Goal: Transaction & Acquisition: Book appointment/travel/reservation

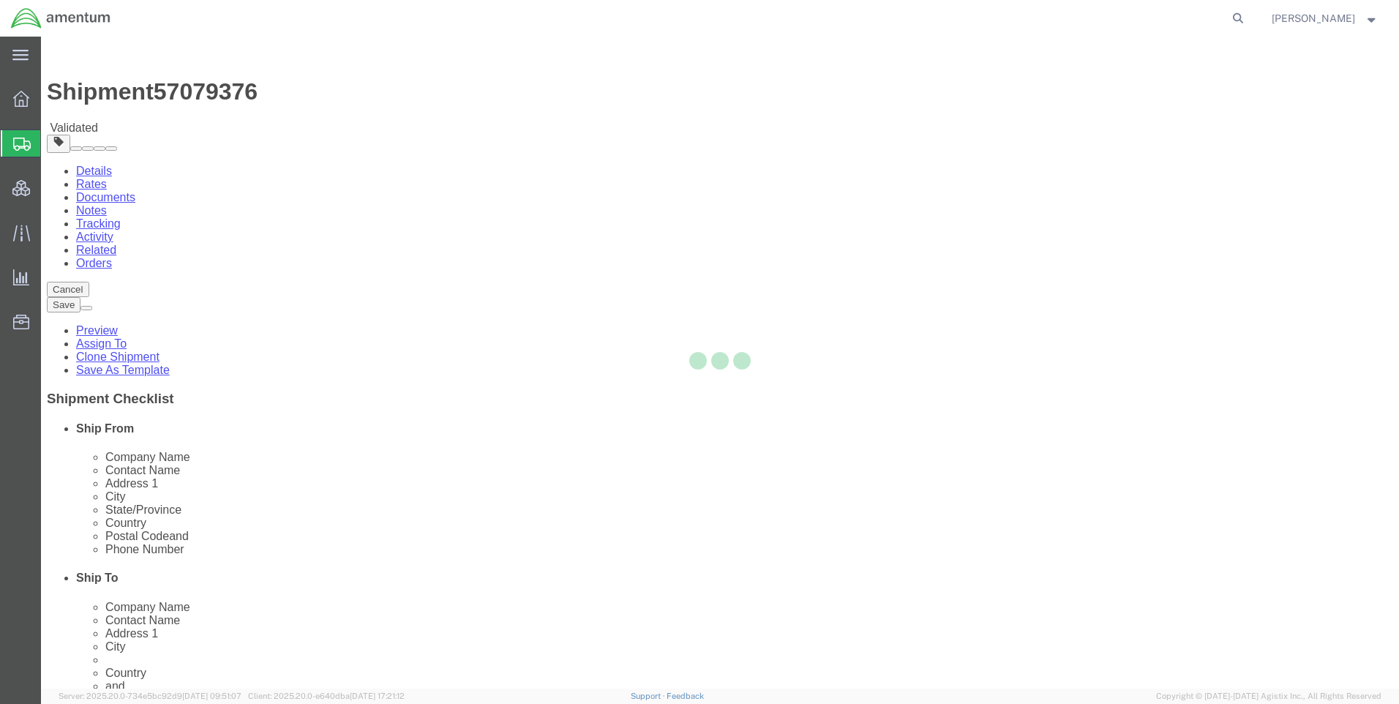
select select "42668"
select select "42637"
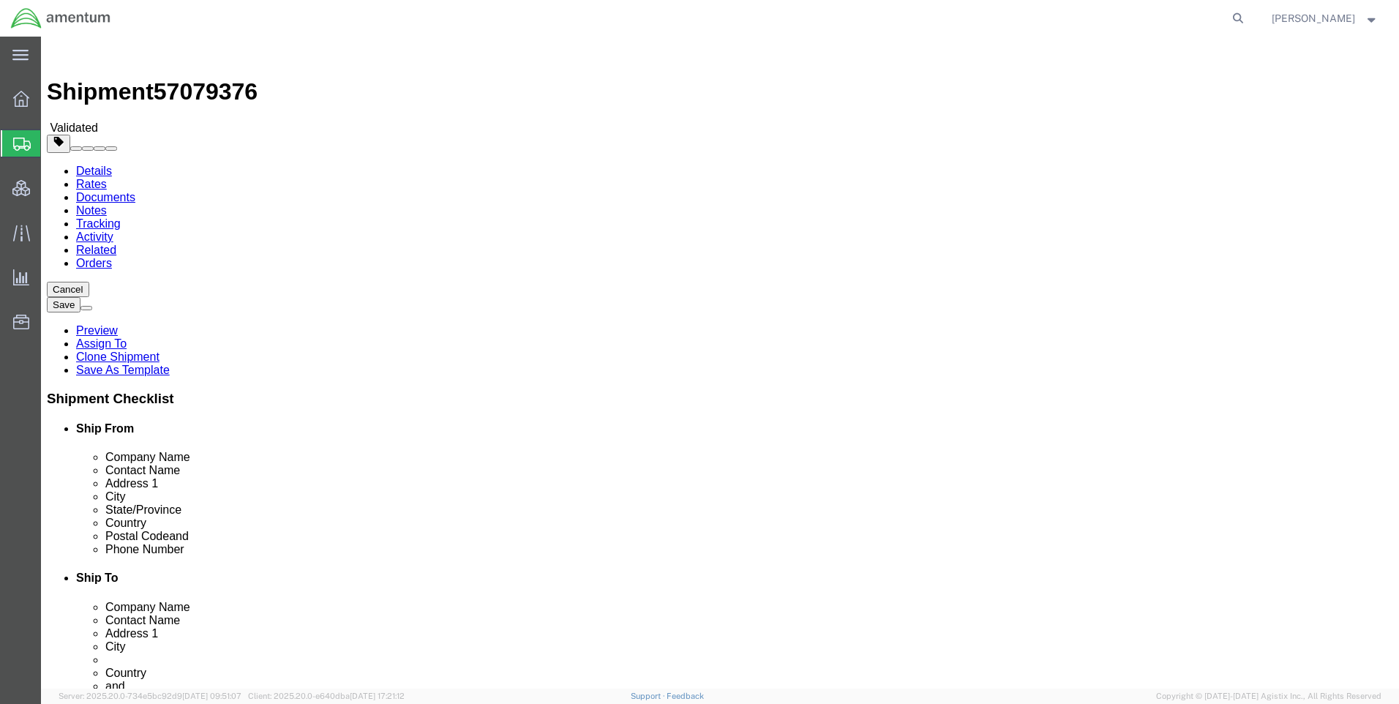
scroll to position [73, 0]
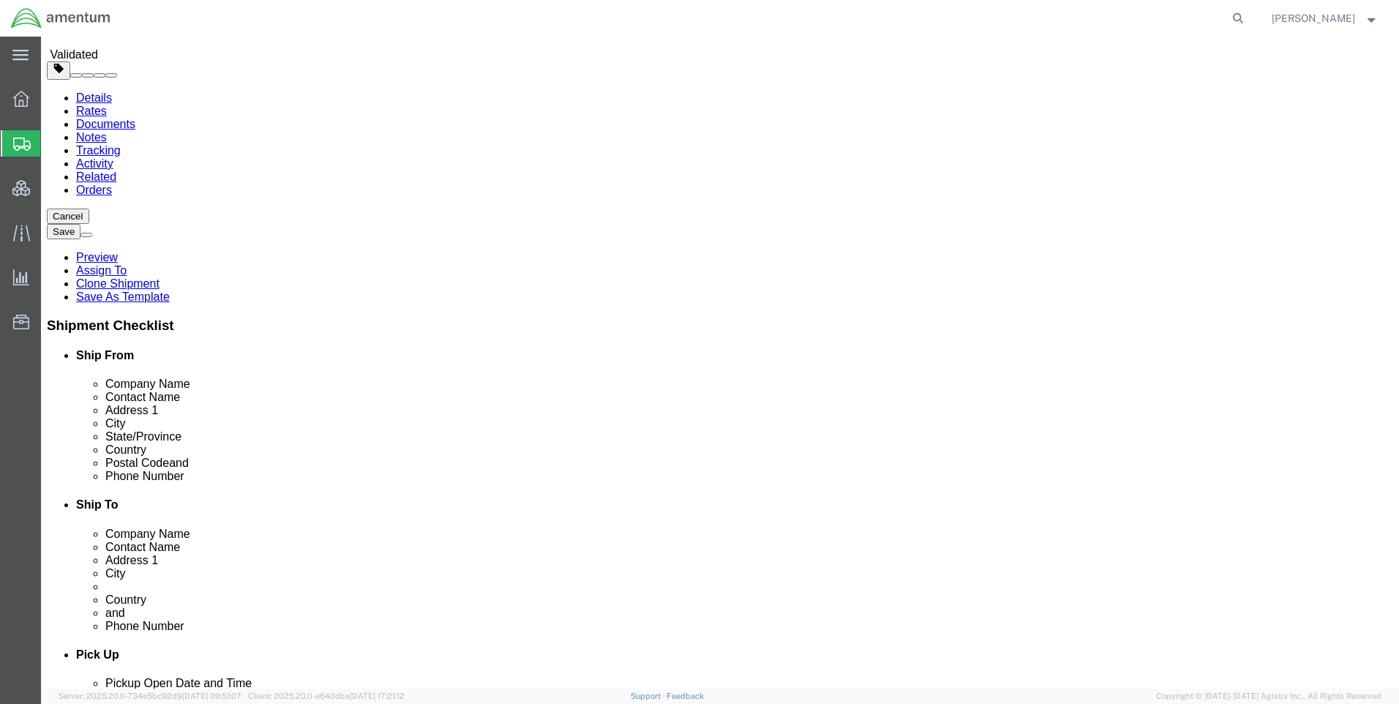
click icon
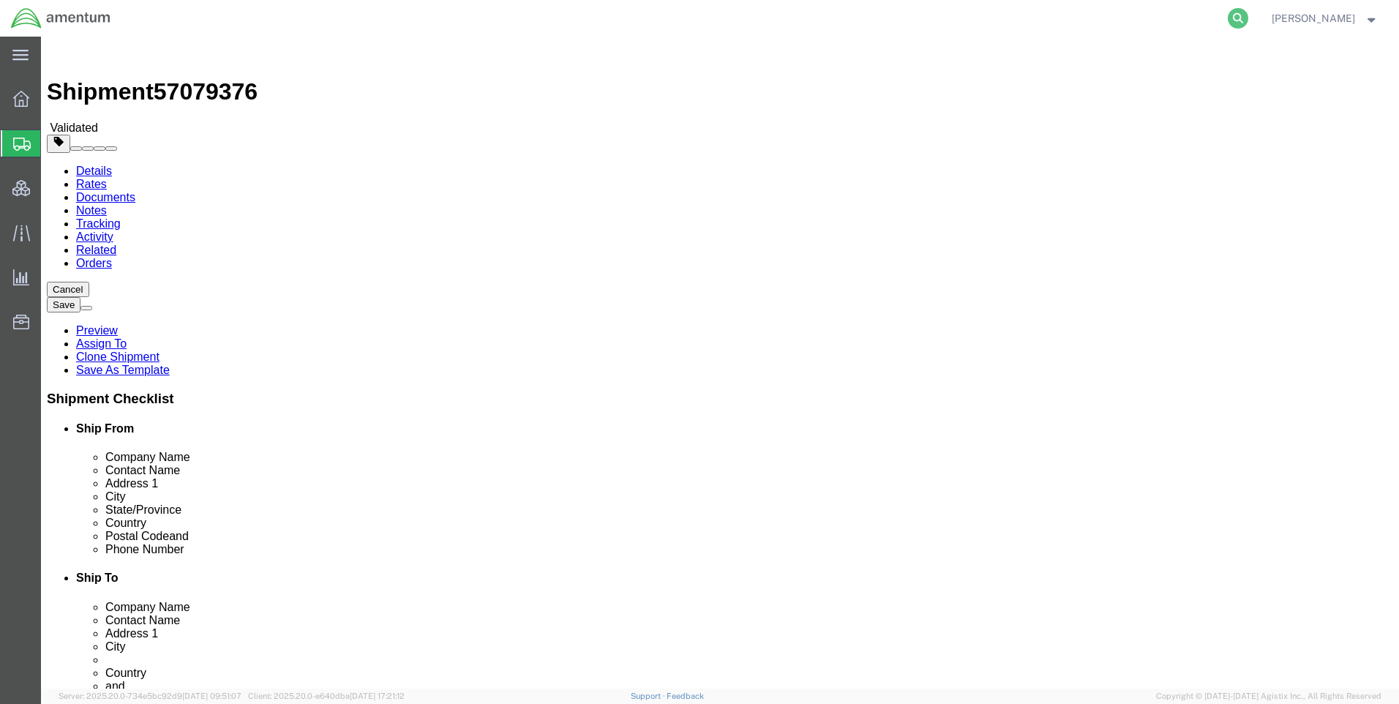
click at [1248, 16] on icon at bounding box center [1238, 18] width 20 height 20
paste input "DCO-25281-169284"
type input "DCO-25281-169284"
click at [1244, 14] on icon at bounding box center [1238, 18] width 20 height 20
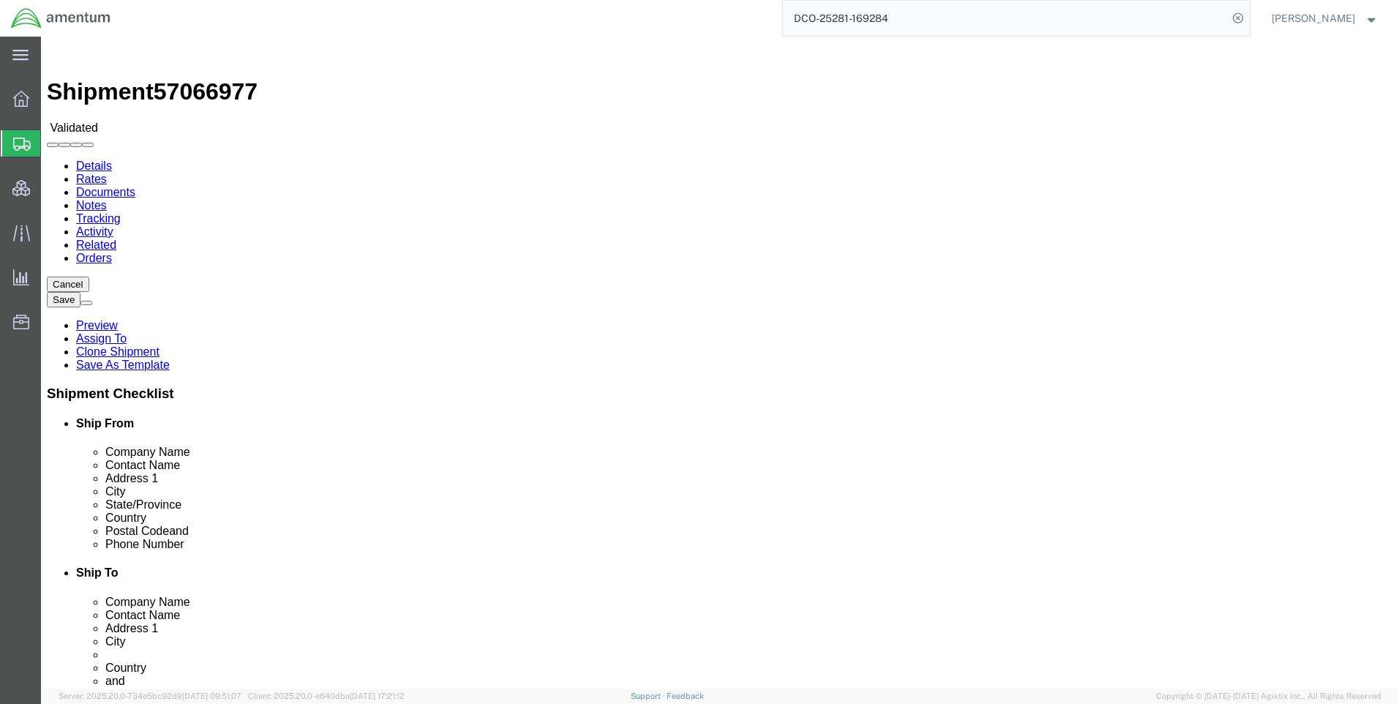
select select "42668"
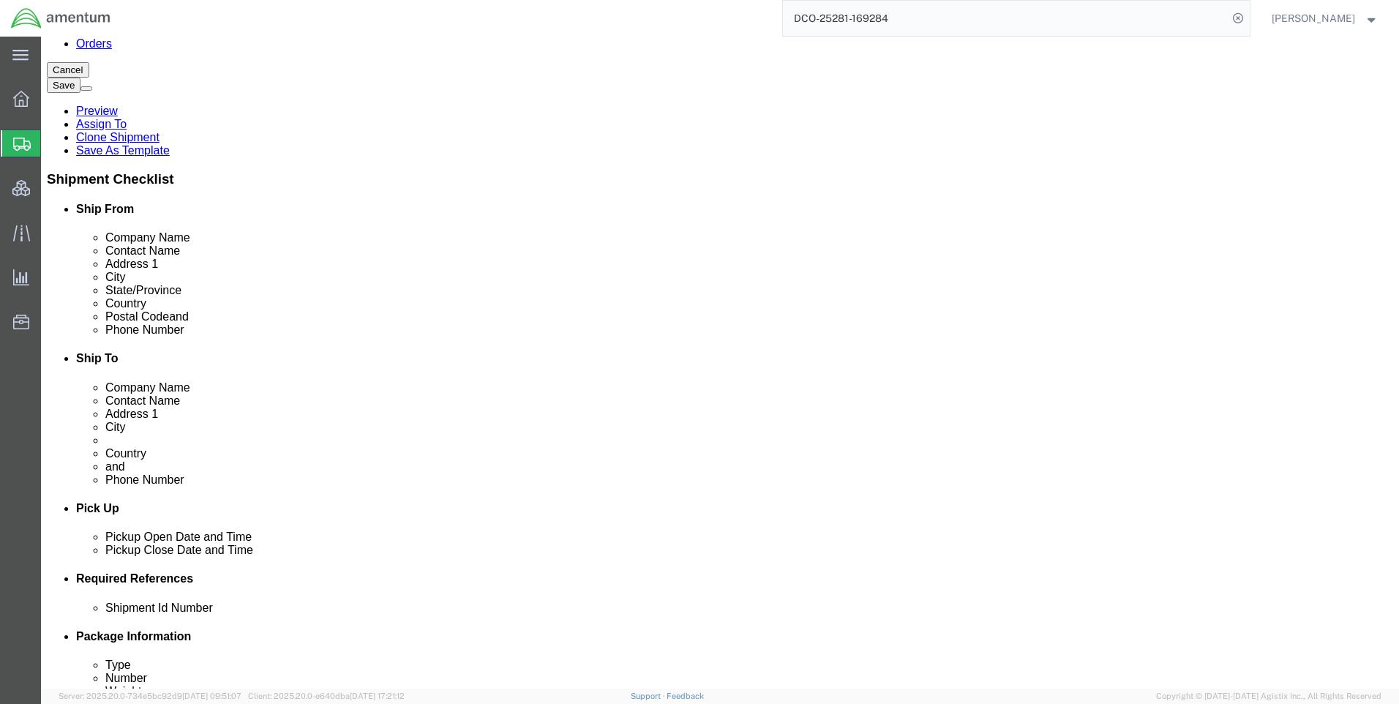
scroll to position [146, 0]
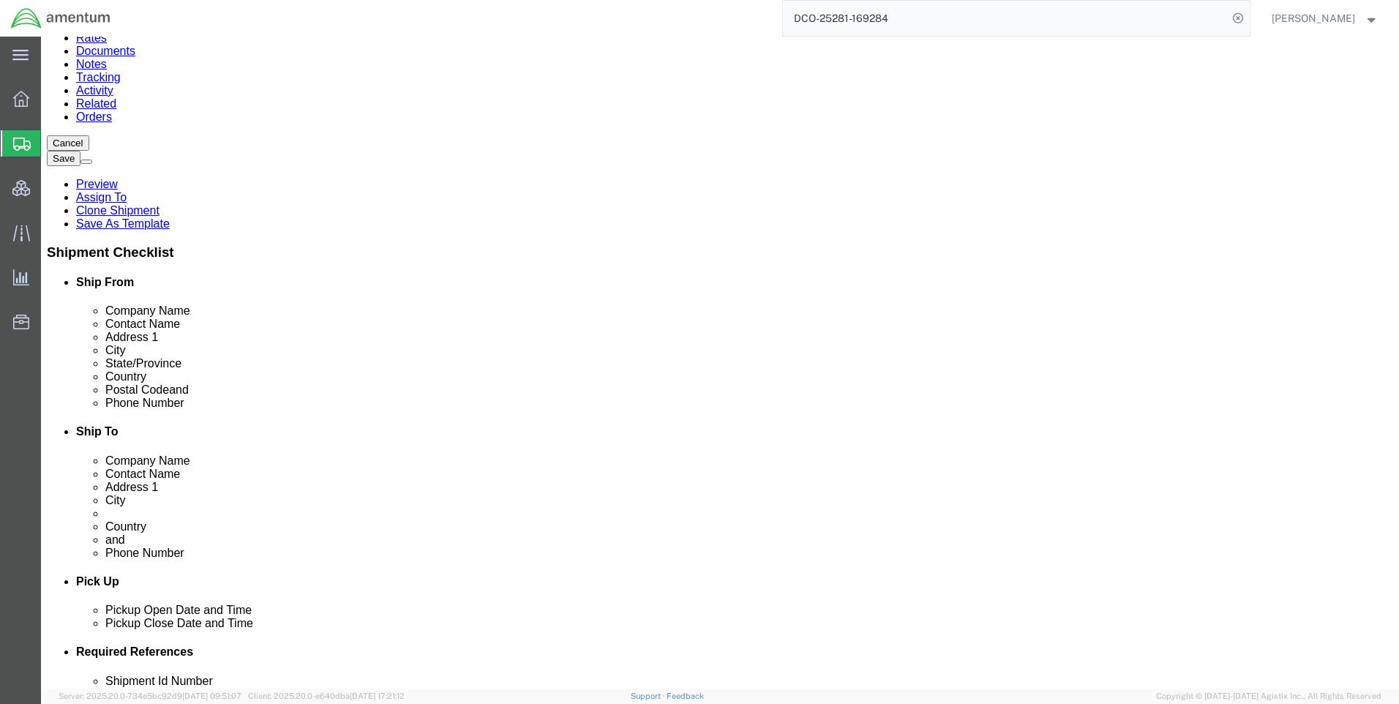
click link "Special Services"
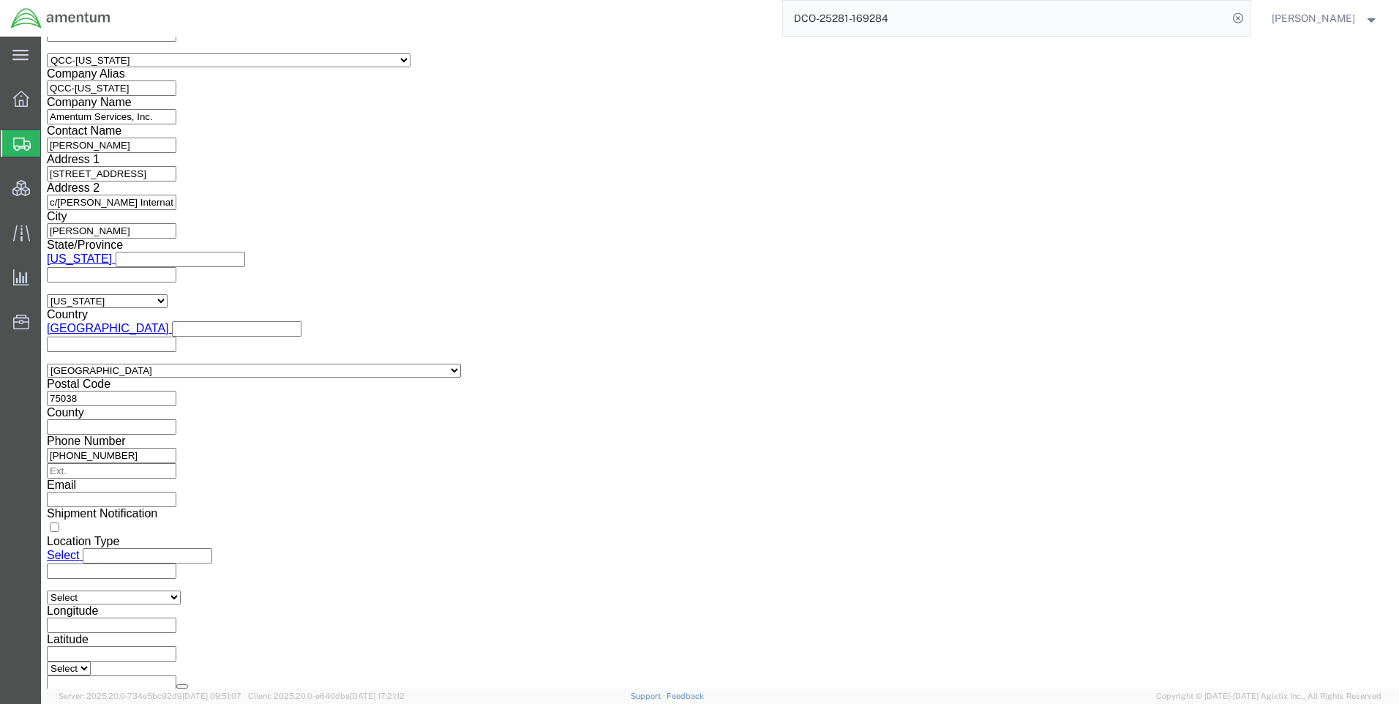
scroll to position [1171, 0]
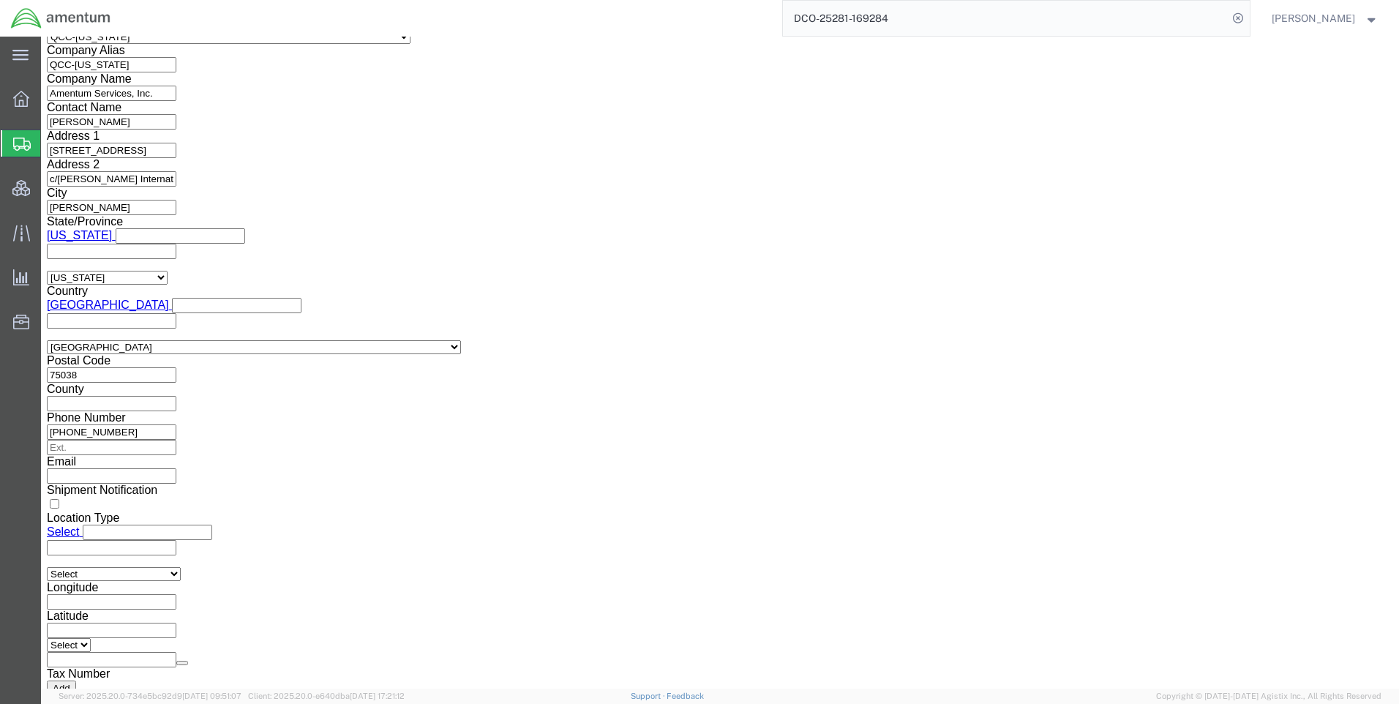
paste input "X20251009813120"
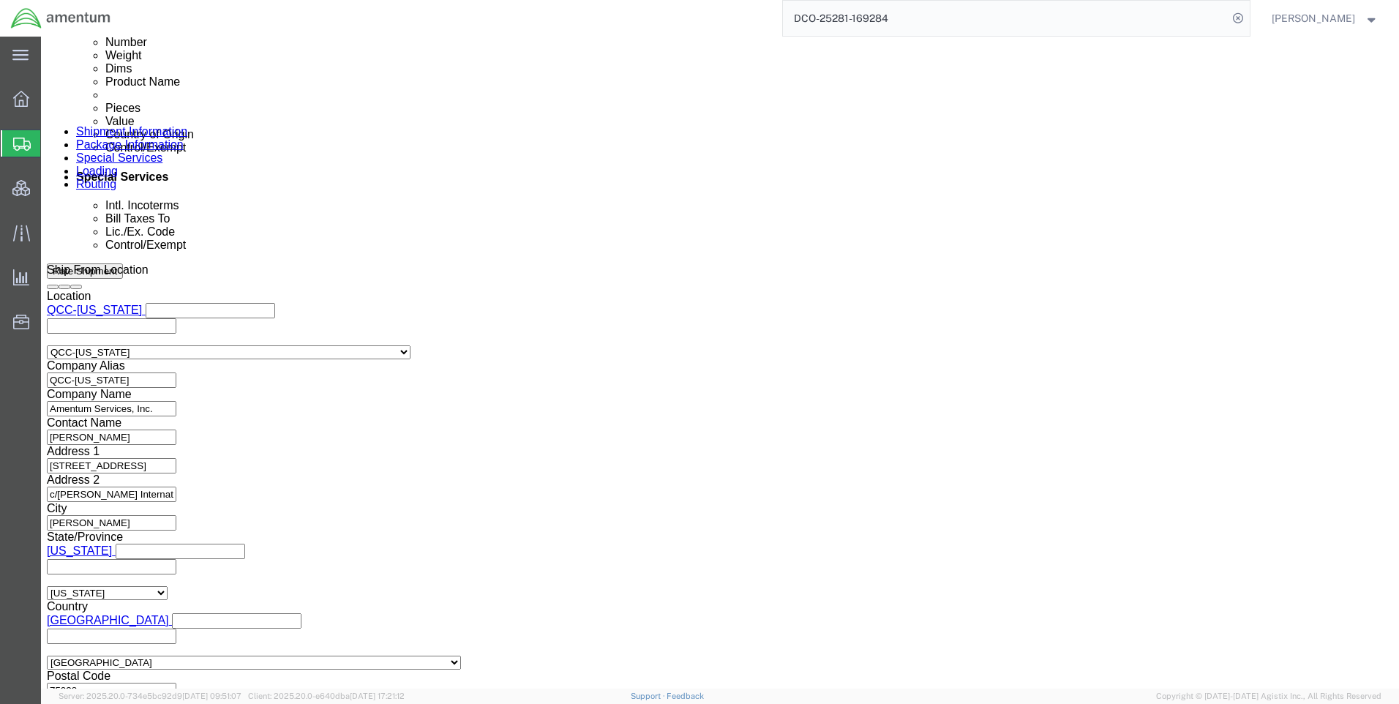
scroll to position [878, 0]
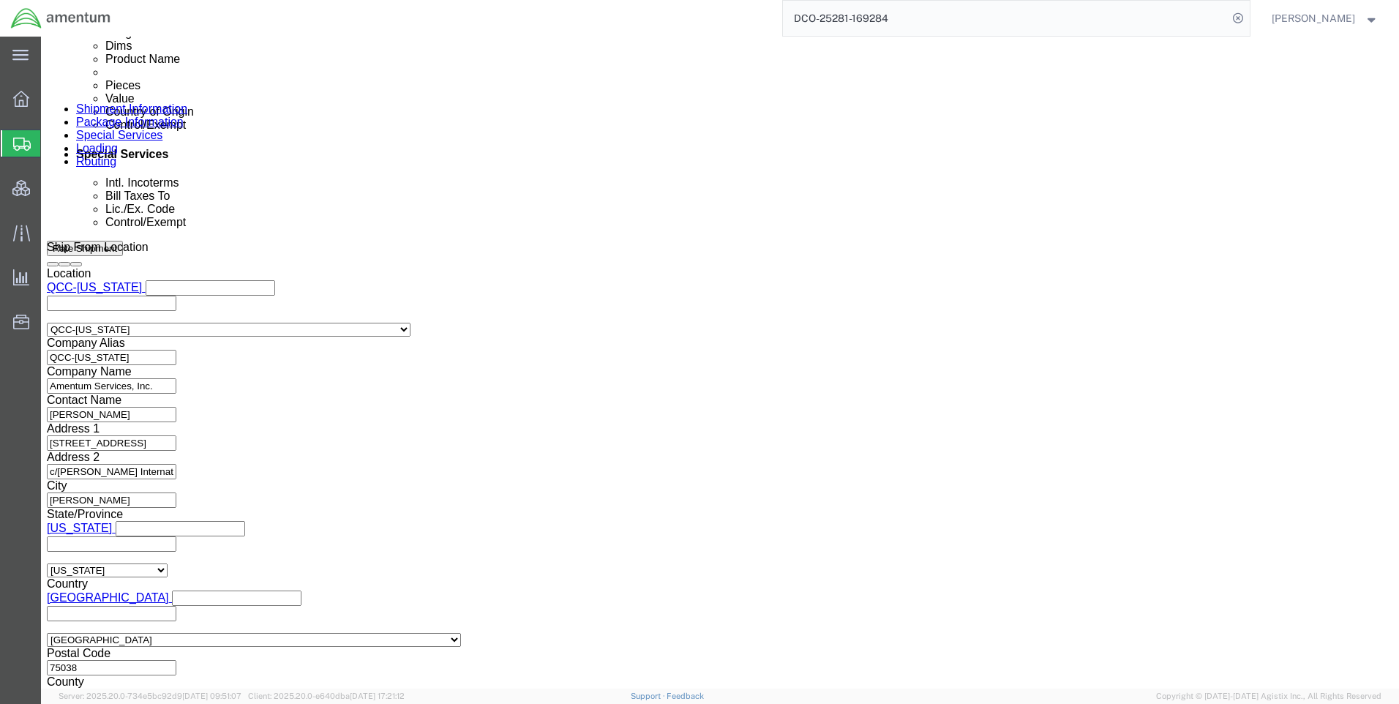
type input "X20251009813120"
click select "Select AES-Direct EEI Carrier File EEI EEI Exempt"
select select "AESD"
click select "Select AES-Direct EEI Carrier File EEI EEI Exempt"
click button "Rate Shipment"
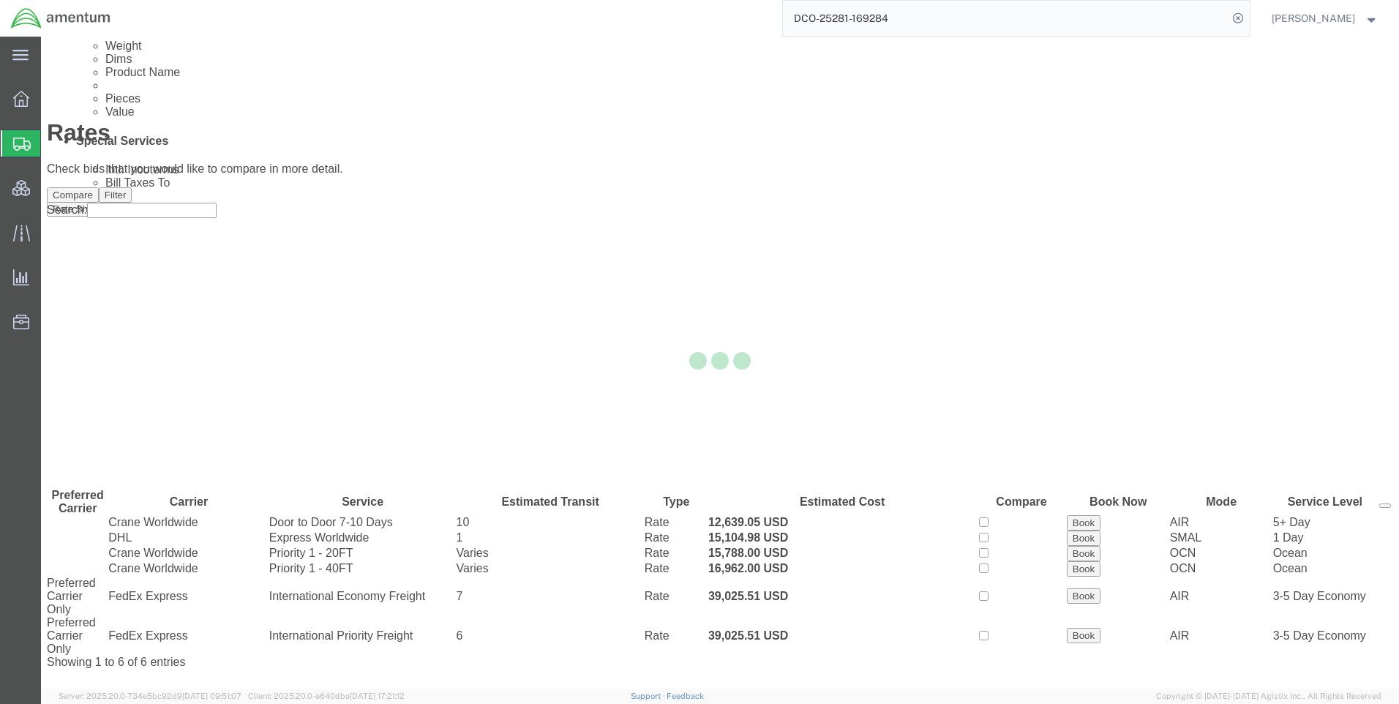
scroll to position [0, 0]
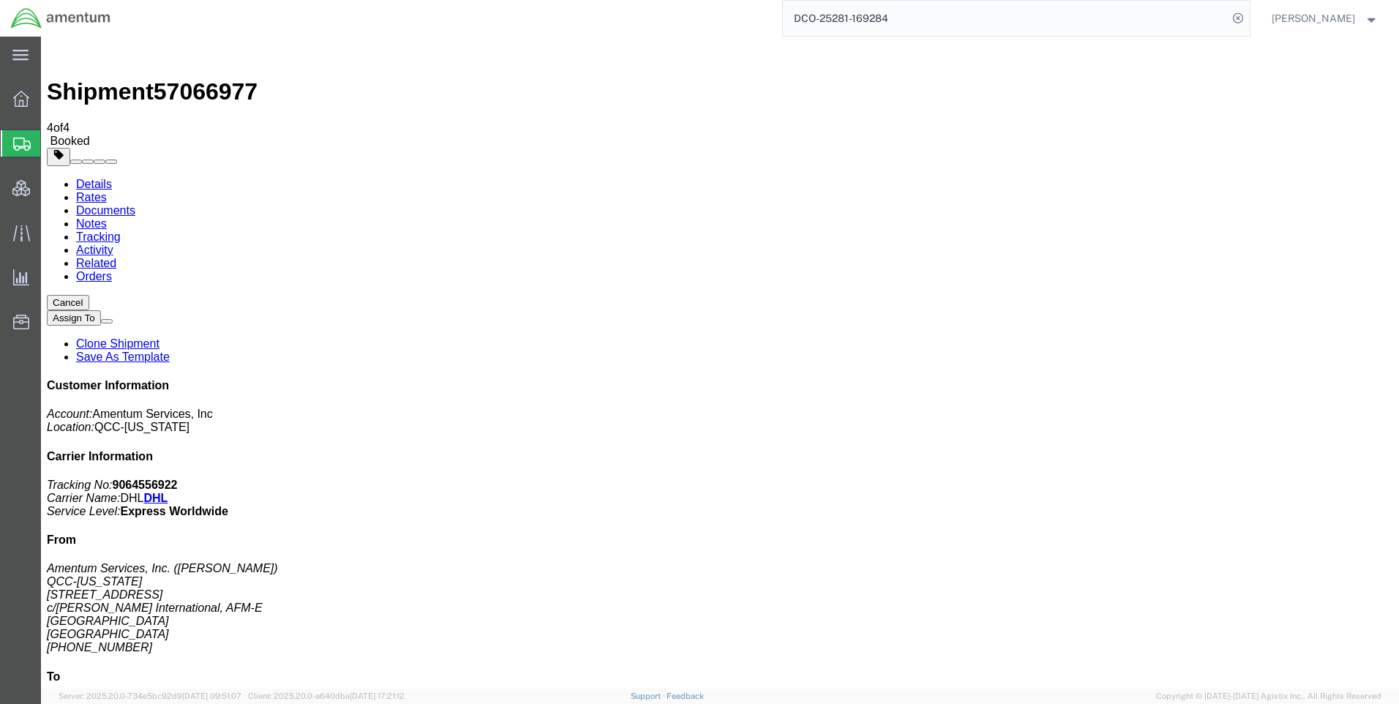
click at [222, 78] on span "57066977" at bounding box center [206, 91] width 104 height 26
copy span "57066977"
click at [178, 478] on b "9064556922" at bounding box center [145, 484] width 65 height 12
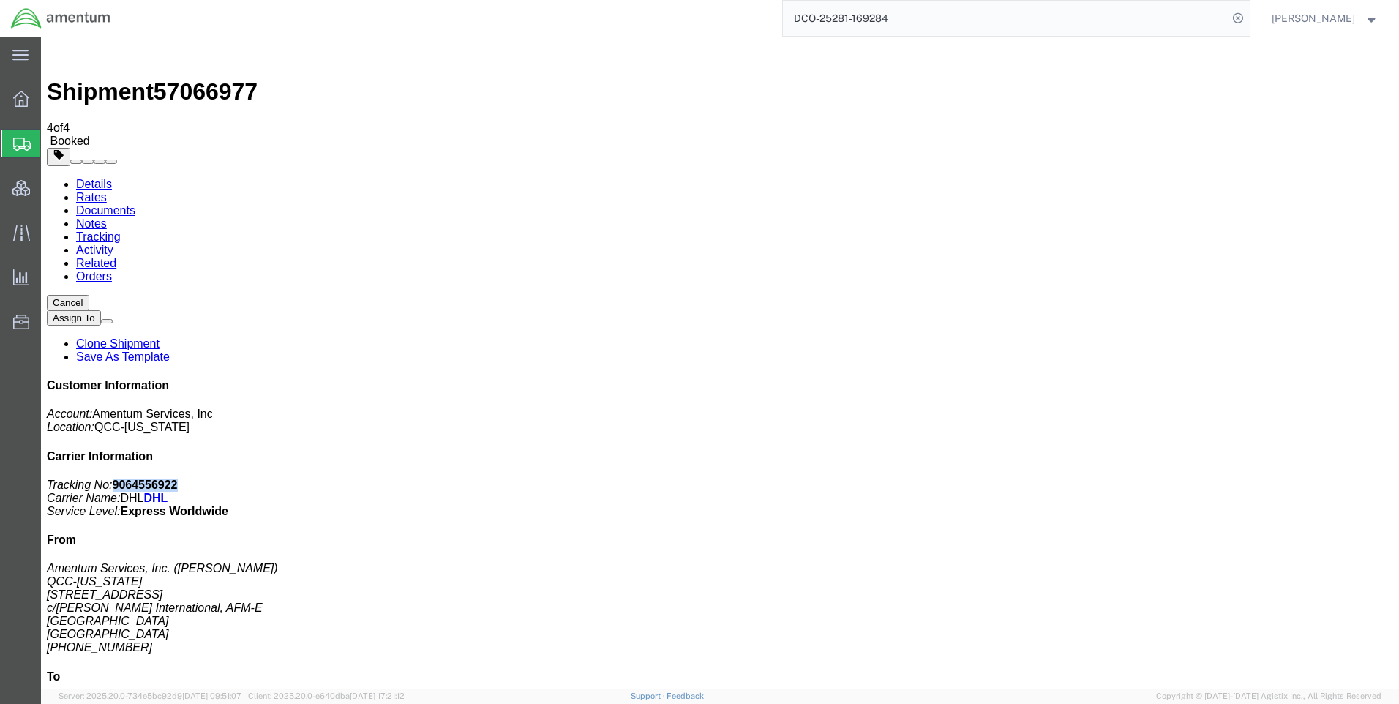
copy b "9064556922"
click at [107, 191] on link "Rates" at bounding box center [91, 197] width 31 height 12
